Goal: Task Accomplishment & Management: Complete application form

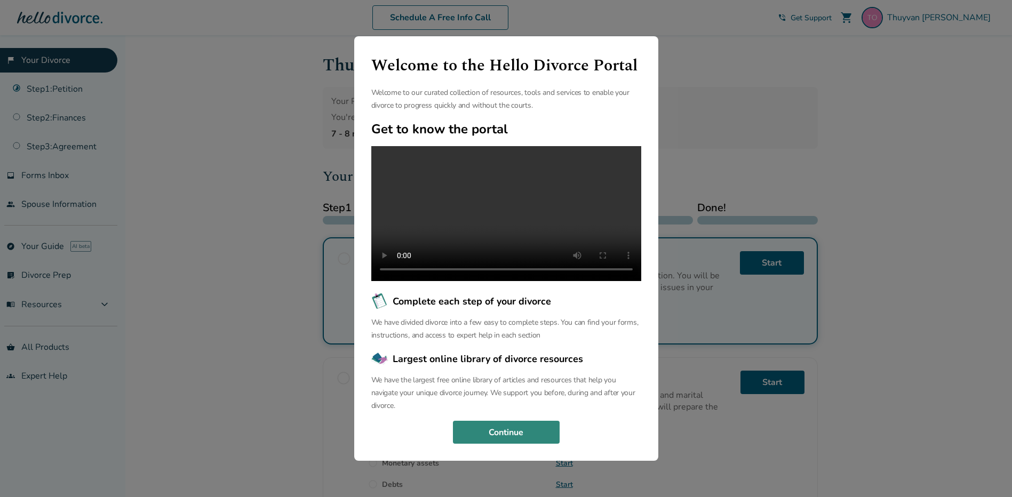
click at [537, 435] on button "Continue" at bounding box center [506, 432] width 107 height 23
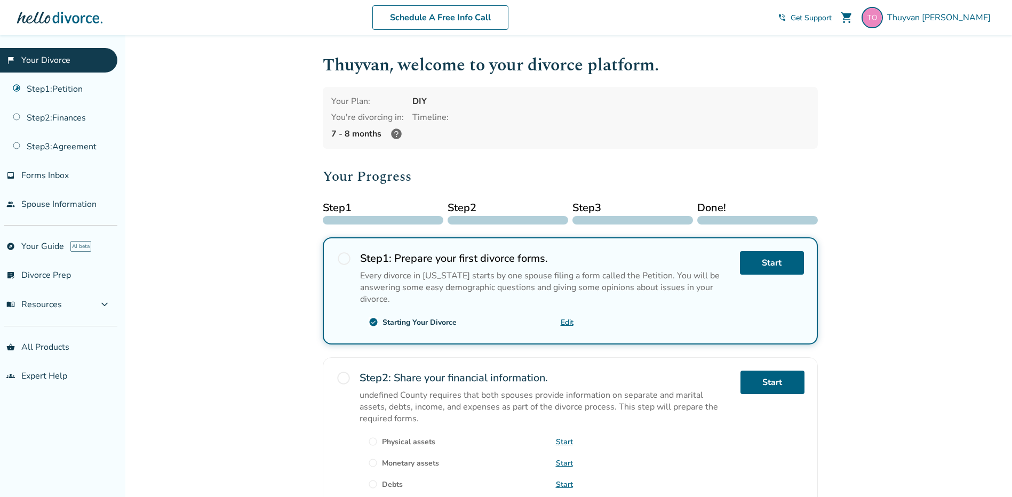
click at [349, 263] on span "radio_button_unchecked" at bounding box center [344, 258] width 15 height 15
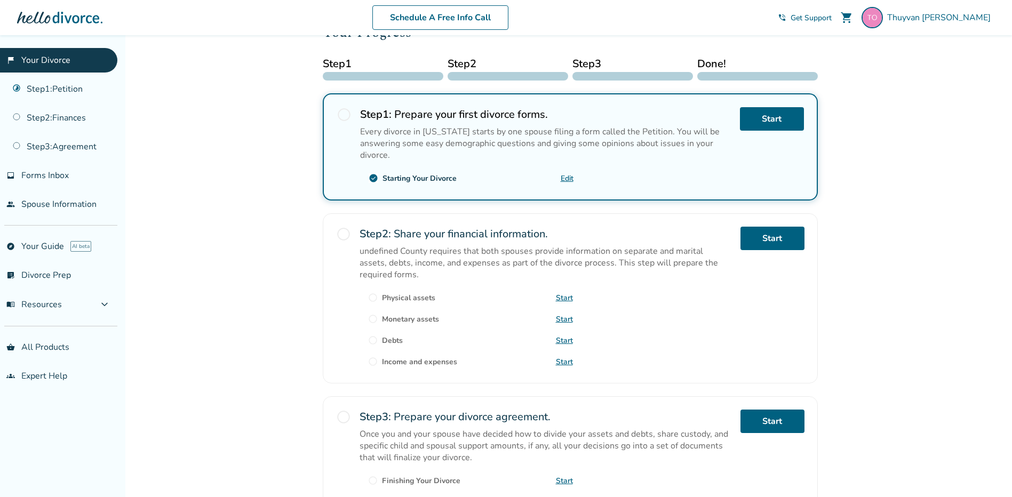
scroll to position [160, 0]
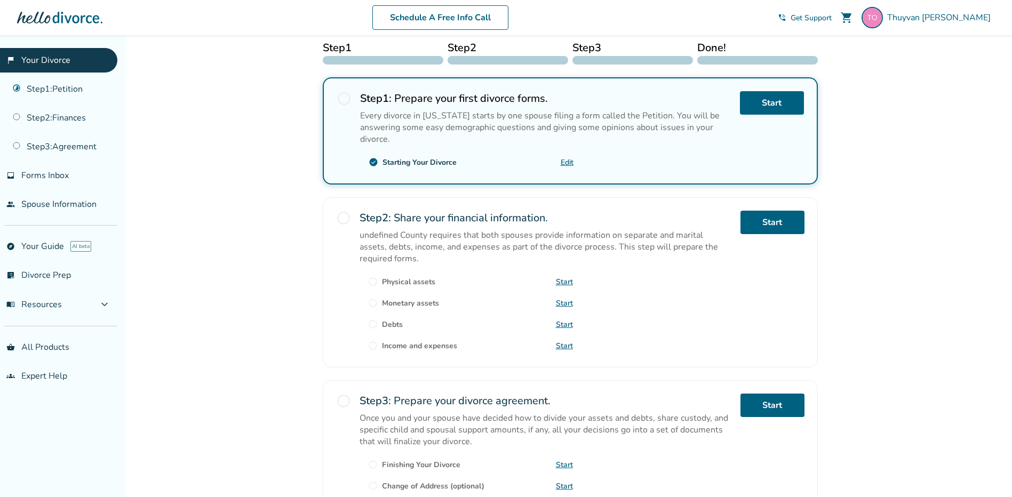
click at [561, 162] on link "Edit" at bounding box center [567, 162] width 13 height 10
click at [338, 217] on span "radio_button_unchecked" at bounding box center [343, 218] width 15 height 15
drag, startPoint x: 341, startPoint y: 218, endPoint x: 348, endPoint y: 218, distance: 7.0
click at [342, 218] on span "radio_button_unchecked" at bounding box center [343, 218] width 15 height 15
click at [769, 229] on link "Start" at bounding box center [772, 222] width 64 height 23
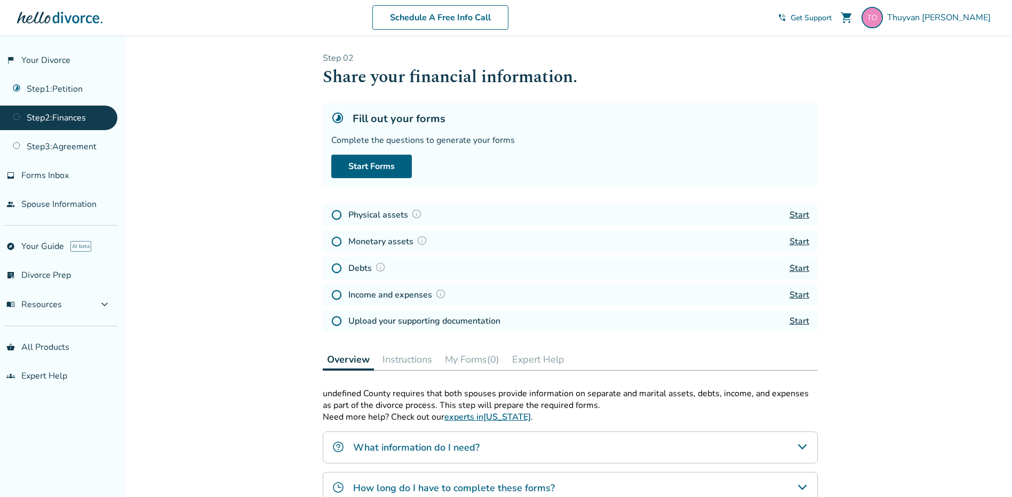
click at [794, 214] on link "Start" at bounding box center [799, 215] width 20 height 12
